Goal: Use online tool/utility: Utilize a website feature to perform a specific function

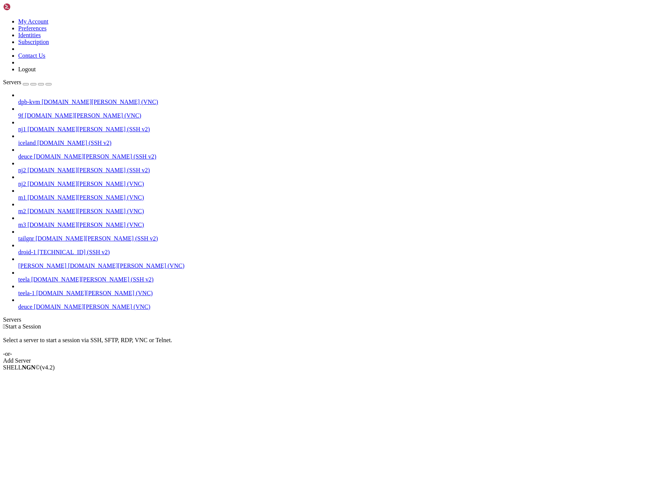
click at [32, 310] on span "deuce" at bounding box center [25, 306] width 14 height 6
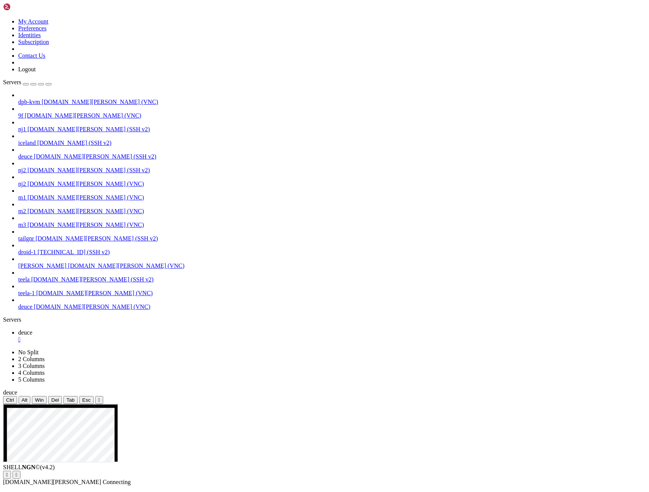
click at [49, 84] on icon "button" at bounding box center [49, 84] width 0 height 0
